Goal: Transaction & Acquisition: Subscribe to service/newsletter

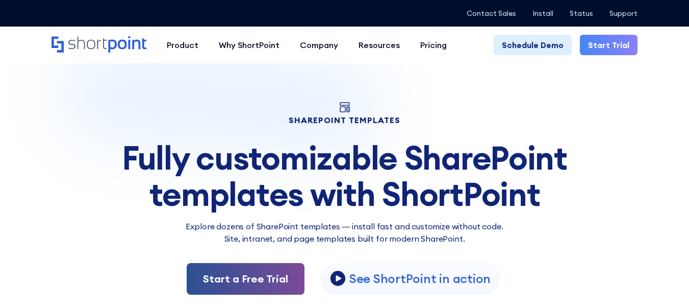
click at [247, 276] on link "Start a Free Trial" at bounding box center [246, 279] width 118 height 32
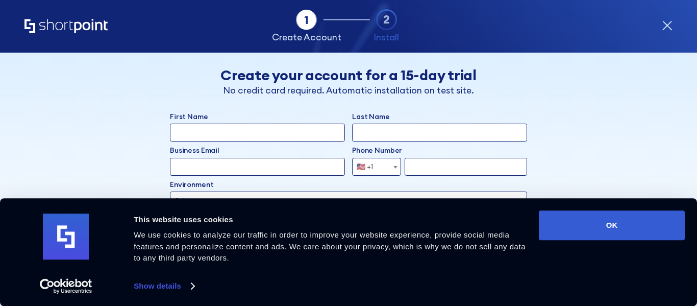
click at [664, 23] on icon "form" at bounding box center [667, 25] width 11 height 11
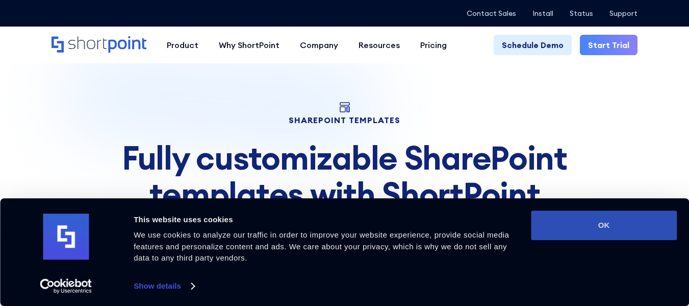
click at [561, 218] on button "OK" at bounding box center [604, 225] width 146 height 30
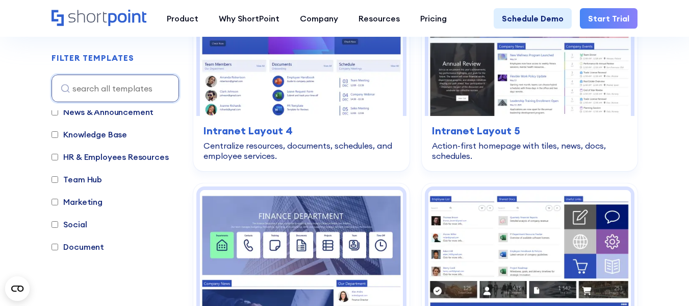
scroll to position [3032, 0]
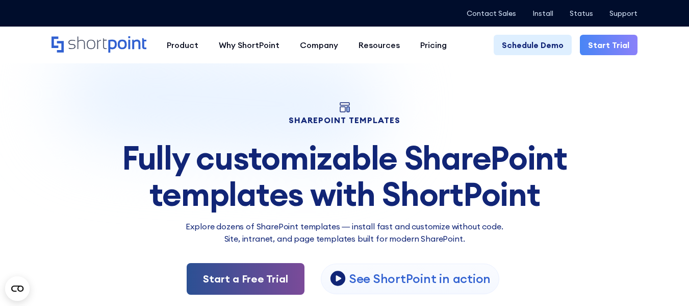
drag, startPoint x: 237, startPoint y: 276, endPoint x: 220, endPoint y: 276, distance: 16.8
click at [220, 276] on link "Start a Free Trial" at bounding box center [246, 279] width 118 height 32
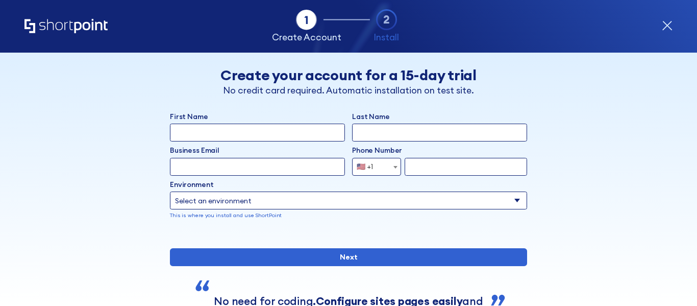
click at [305, 130] on input "First Name" at bounding box center [257, 132] width 175 height 18
click at [668, 20] on div "Tab 1 Tab 2 Tab 2 ShortPoint eases the setup and orchestration of Intranets and…" at bounding box center [348, 26] width 648 height 53
click at [663, 24] on icon "form" at bounding box center [667, 25] width 11 height 11
